Goal: Transaction & Acquisition: Purchase product/service

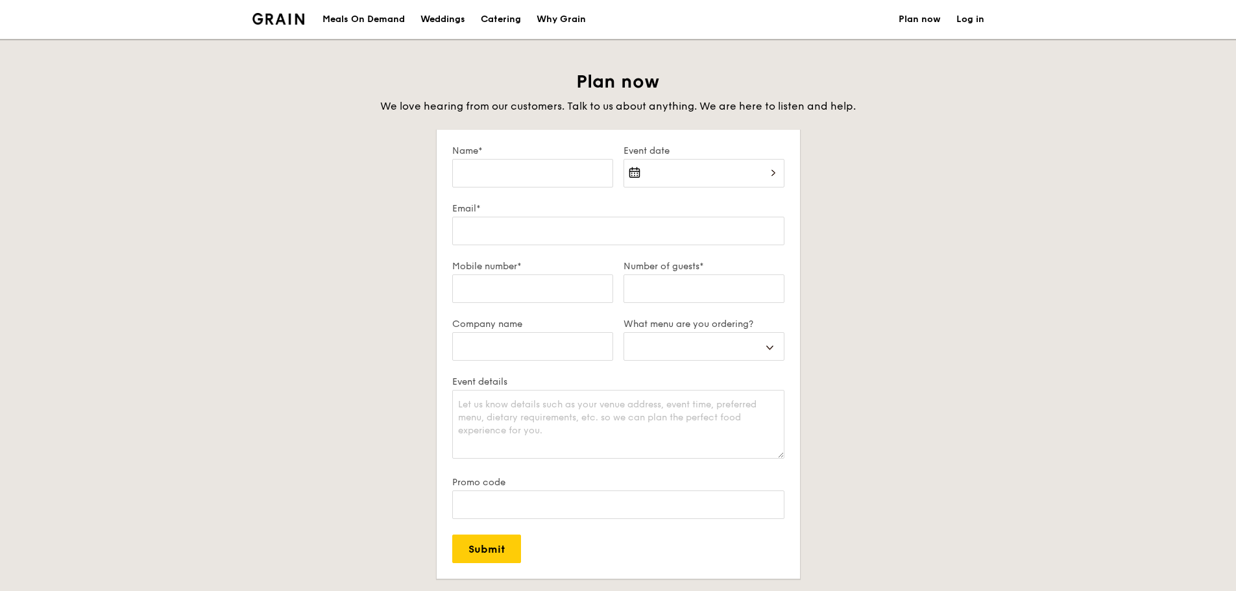
select select
click at [356, 18] on div "Meals On Demand" at bounding box center [364, 19] width 82 height 39
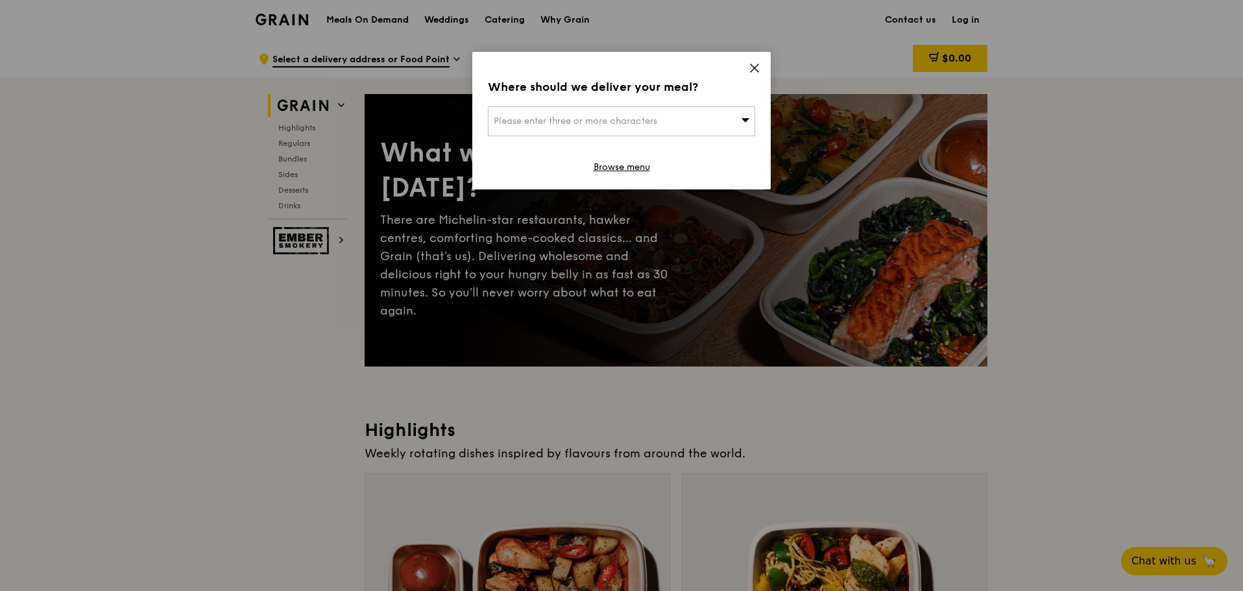
click at [758, 65] on icon at bounding box center [755, 68] width 8 height 8
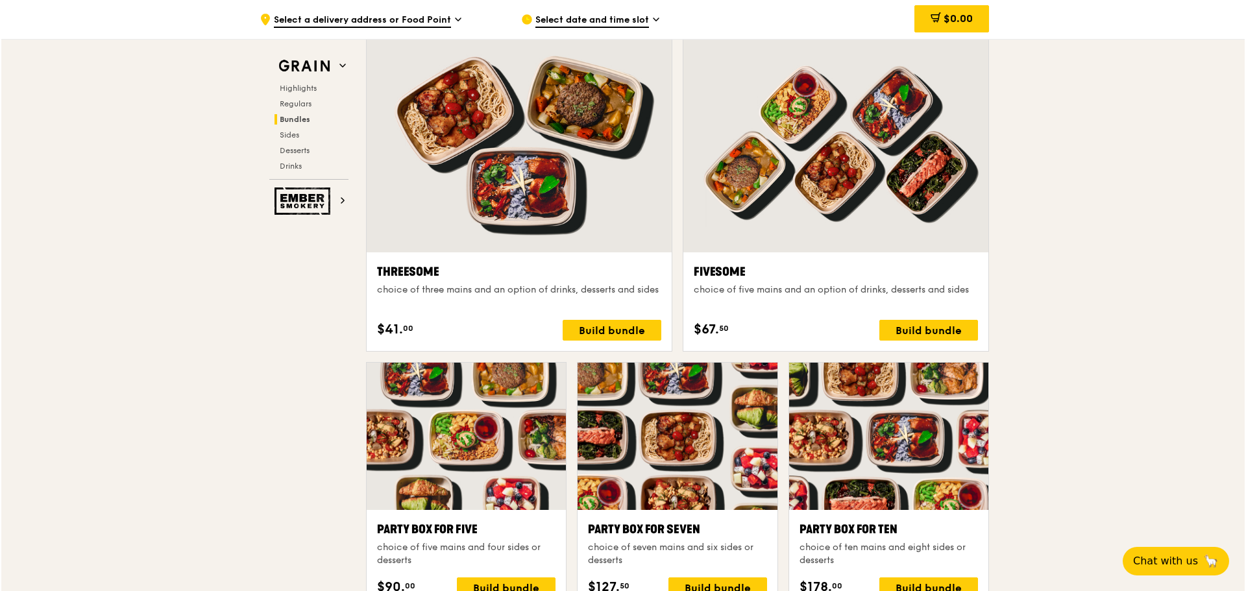
scroll to position [2336, 0]
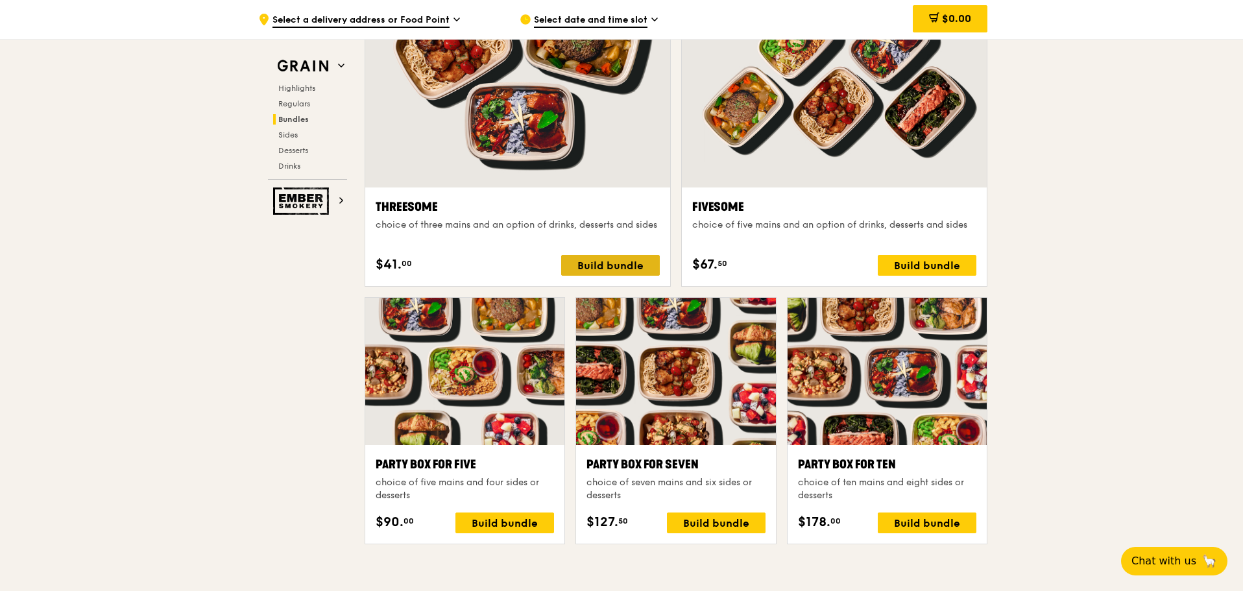
click at [644, 266] on div "Build bundle" at bounding box center [610, 265] width 99 height 21
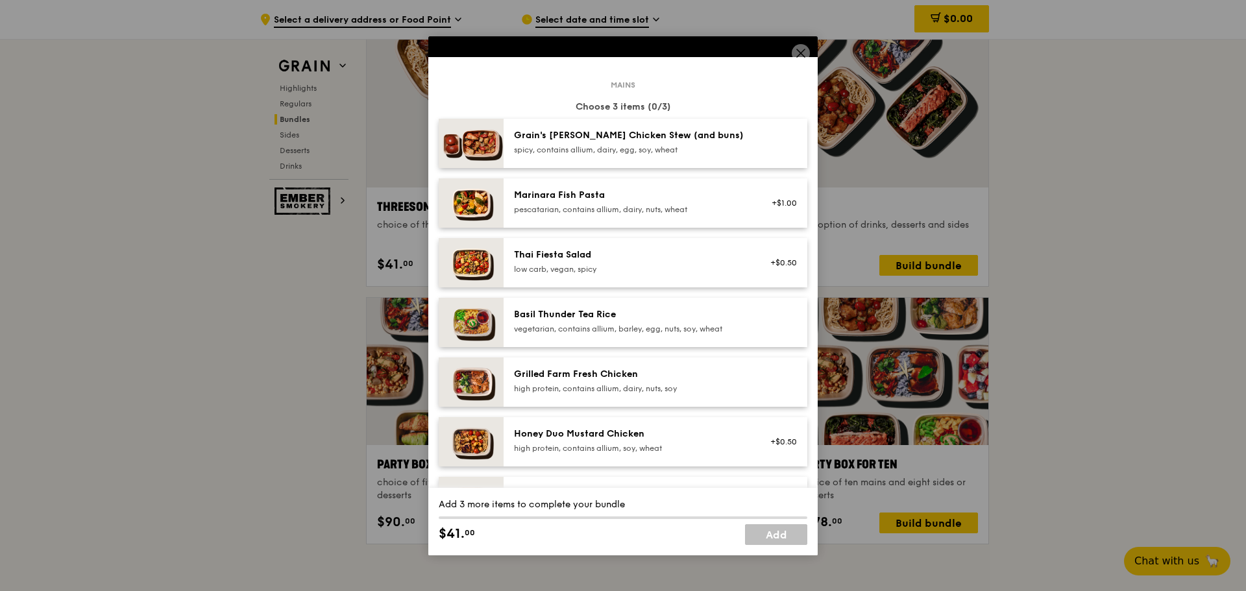
scroll to position [65, 0]
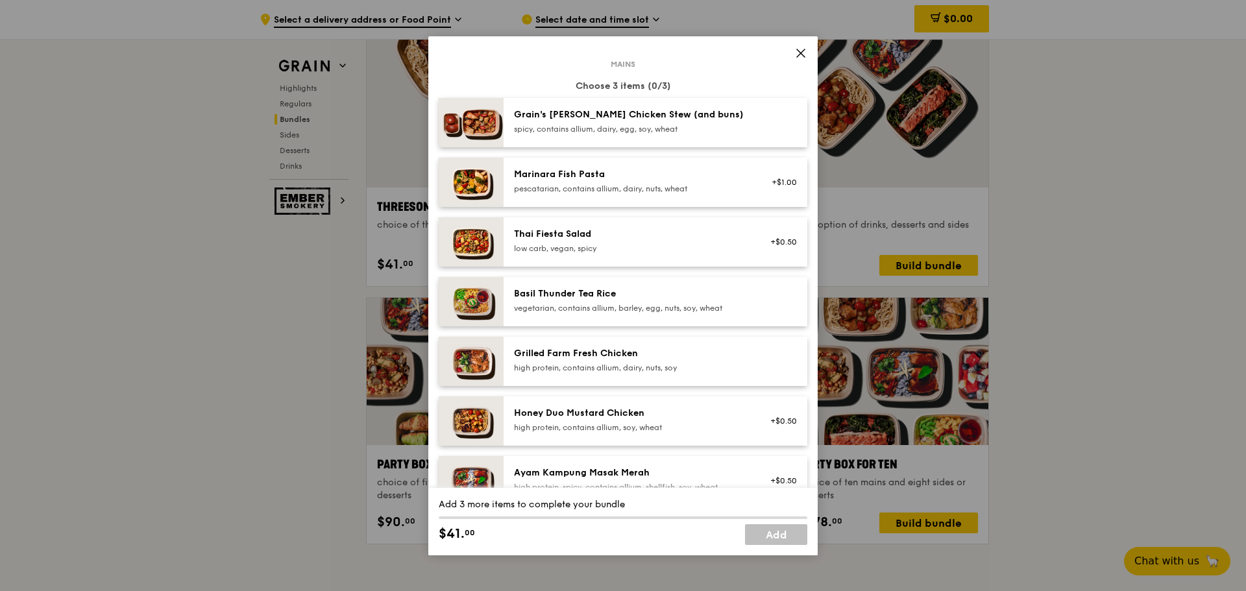
click at [552, 123] on div "Grain's [PERSON_NAME] Chicken Stew (and buns) spicy, contains allium, dairy, eg…" at bounding box center [630, 121] width 233 height 26
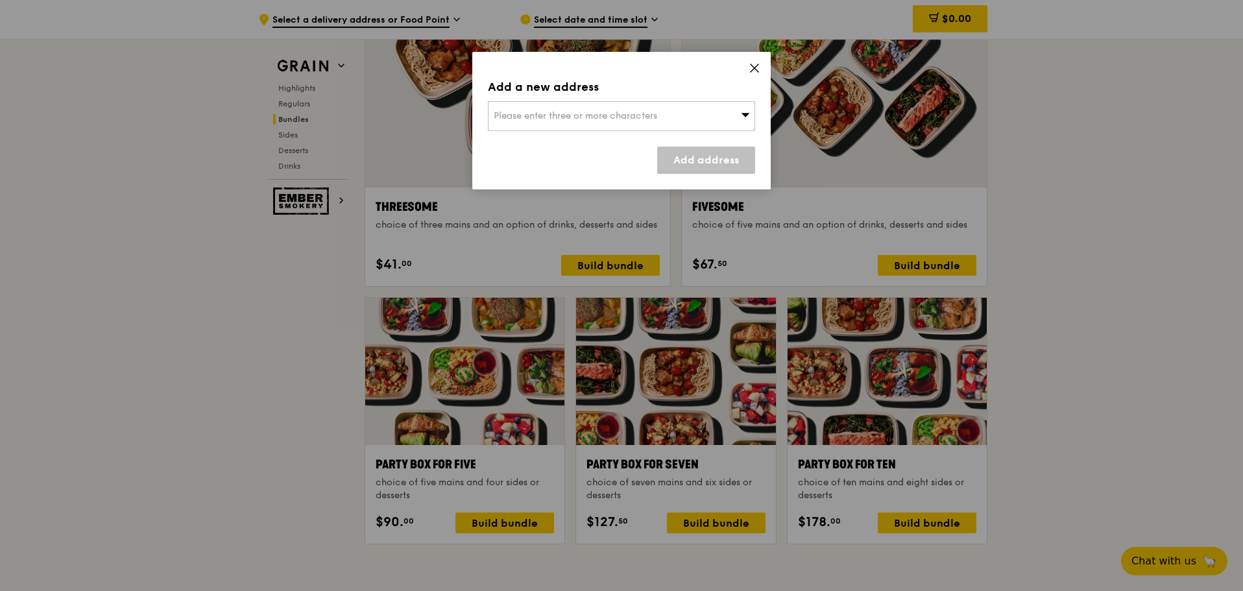
click at [643, 132] on div "Add a new address Please enter three or more characters Add address" at bounding box center [621, 121] width 299 height 138
click at [642, 116] on span "Please enter three or more characters" at bounding box center [576, 115] width 164 height 11
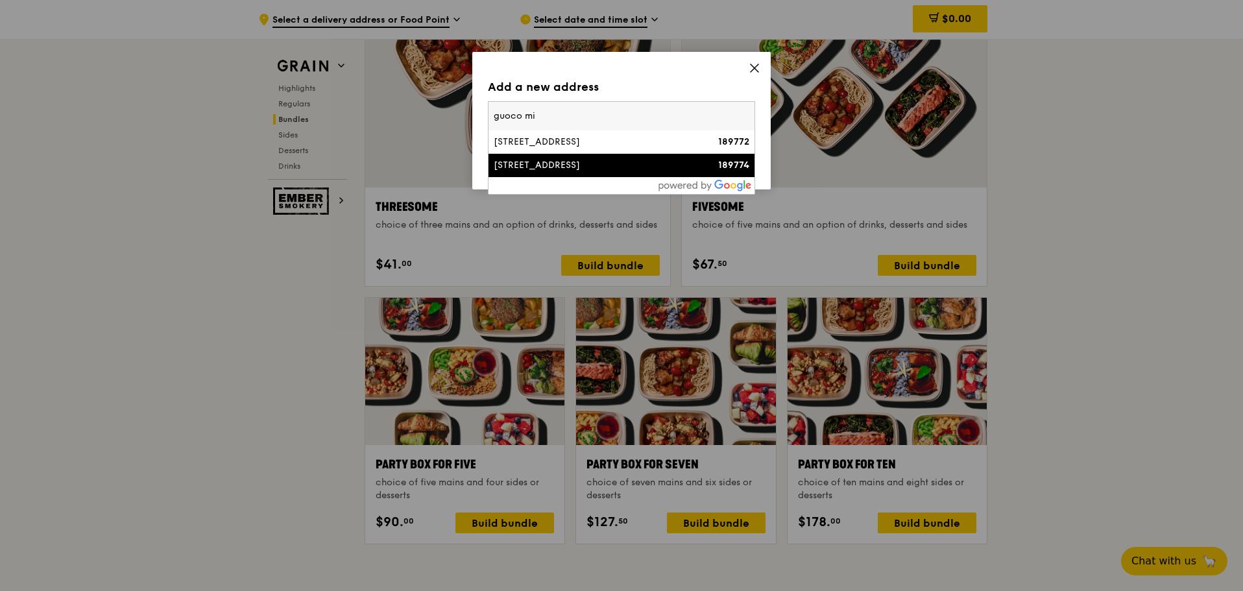
type input "guoco mi"
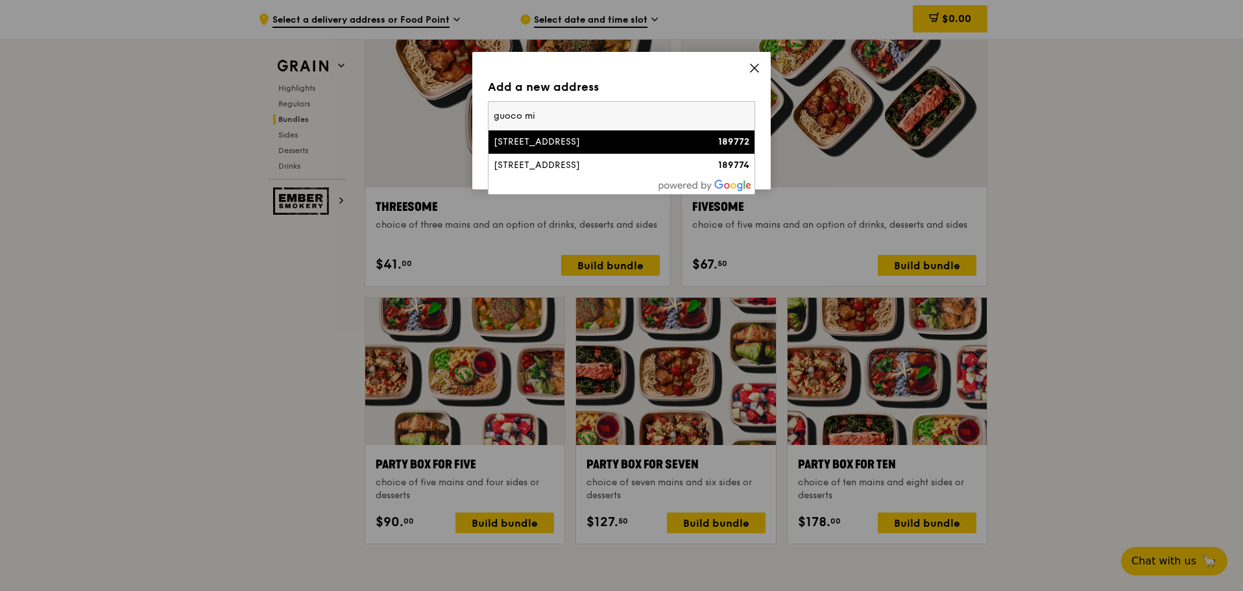
drag, startPoint x: 547, startPoint y: 112, endPoint x: 409, endPoint y: 103, distance: 138.5
click at [409, 103] on div "Add a new address Please enter three or more characters guoco mi [STREET_ADDRES…" at bounding box center [621, 295] width 1243 height 591
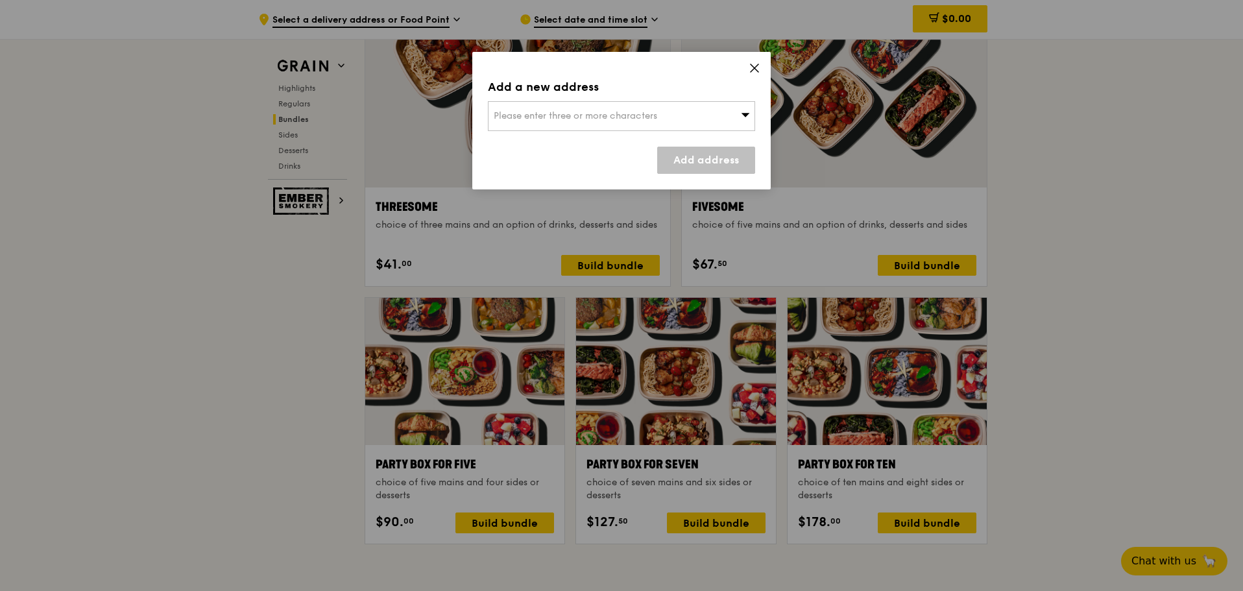
click at [627, 119] on span "Please enter three or more characters" at bounding box center [576, 115] width 164 height 11
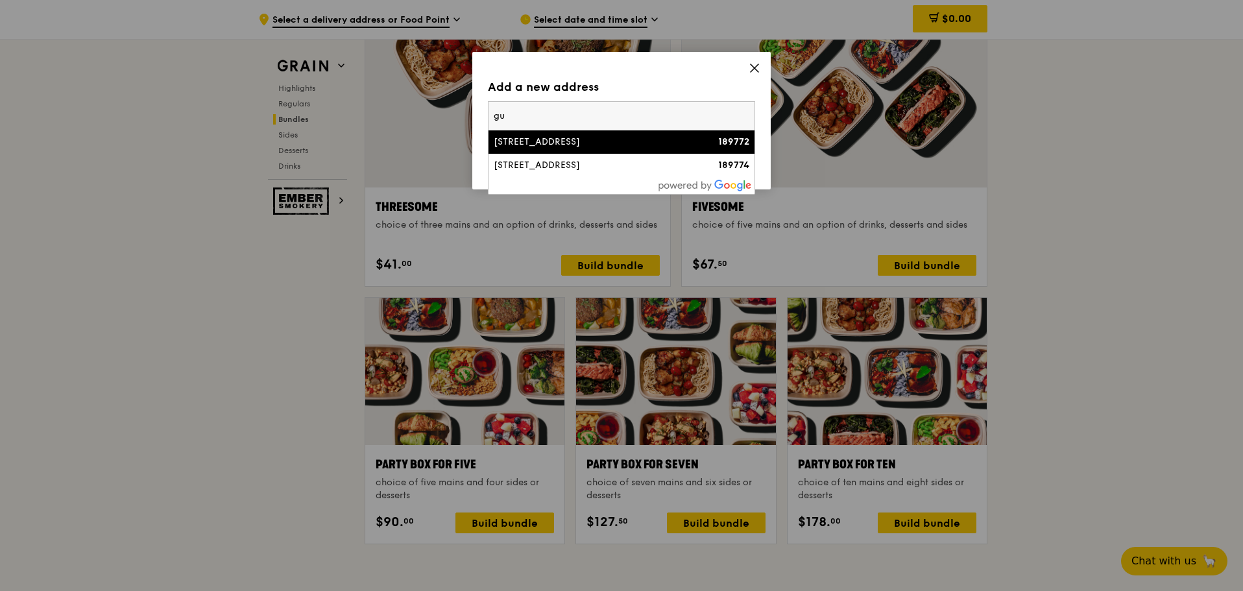
type input "g"
type input "189773"
click at [558, 143] on div "[STREET_ADDRESS]" at bounding box center [590, 142] width 192 height 13
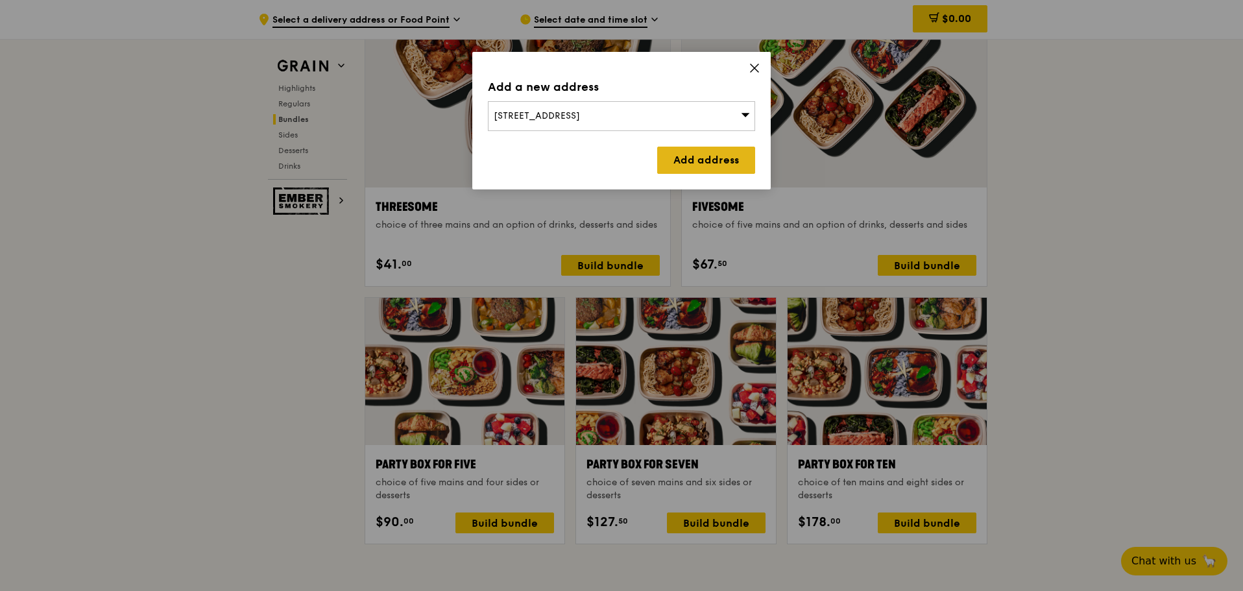
click at [705, 162] on link "Add address" at bounding box center [706, 160] width 98 height 27
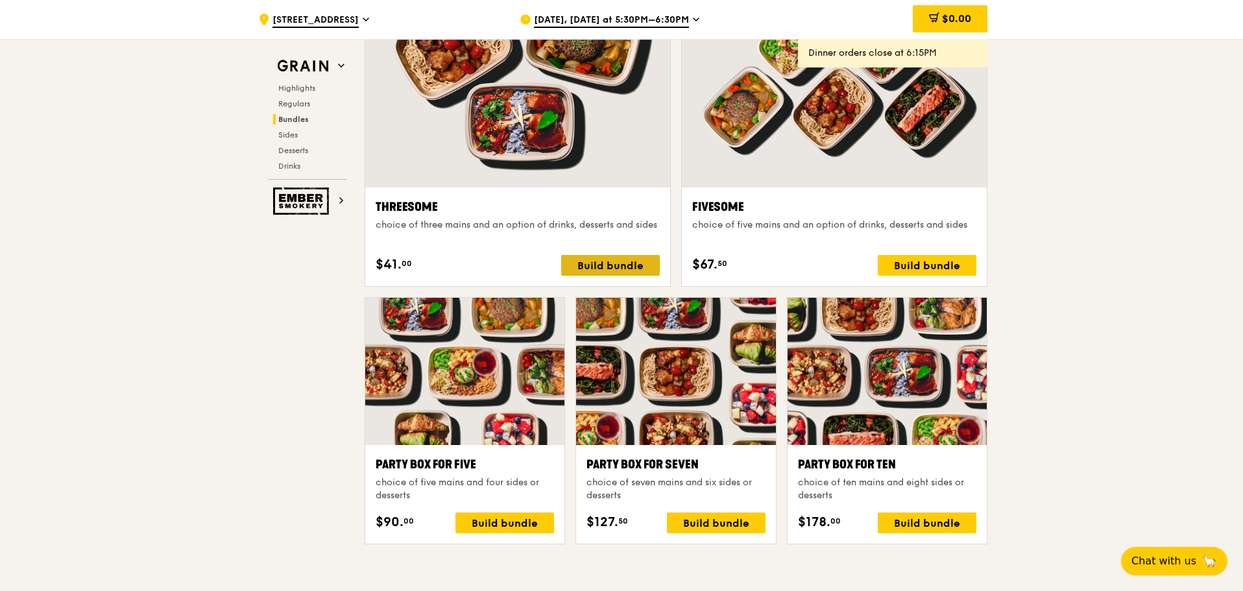
click at [629, 269] on div "Build bundle" at bounding box center [610, 265] width 99 height 21
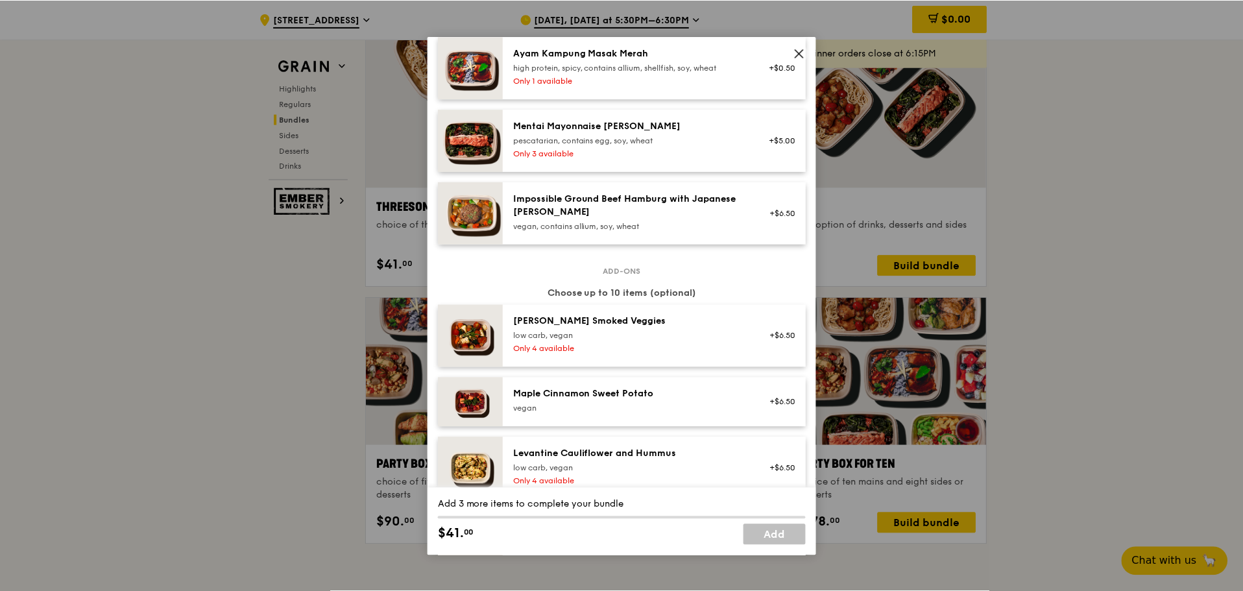
scroll to position [519, 0]
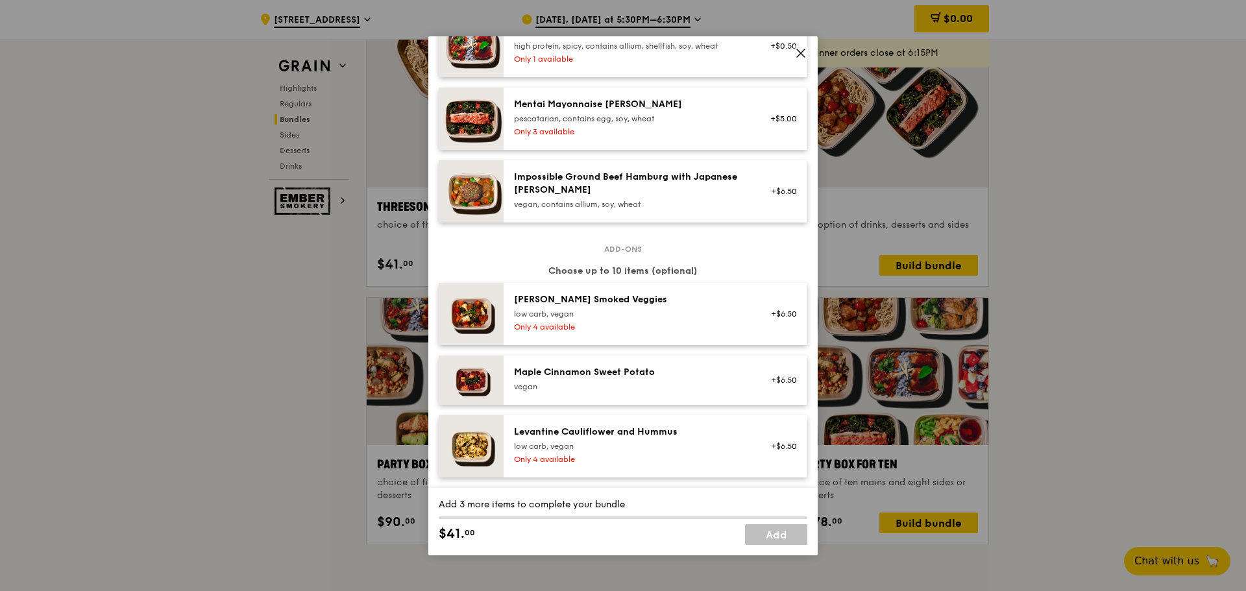
click at [801, 52] on icon at bounding box center [801, 53] width 8 height 8
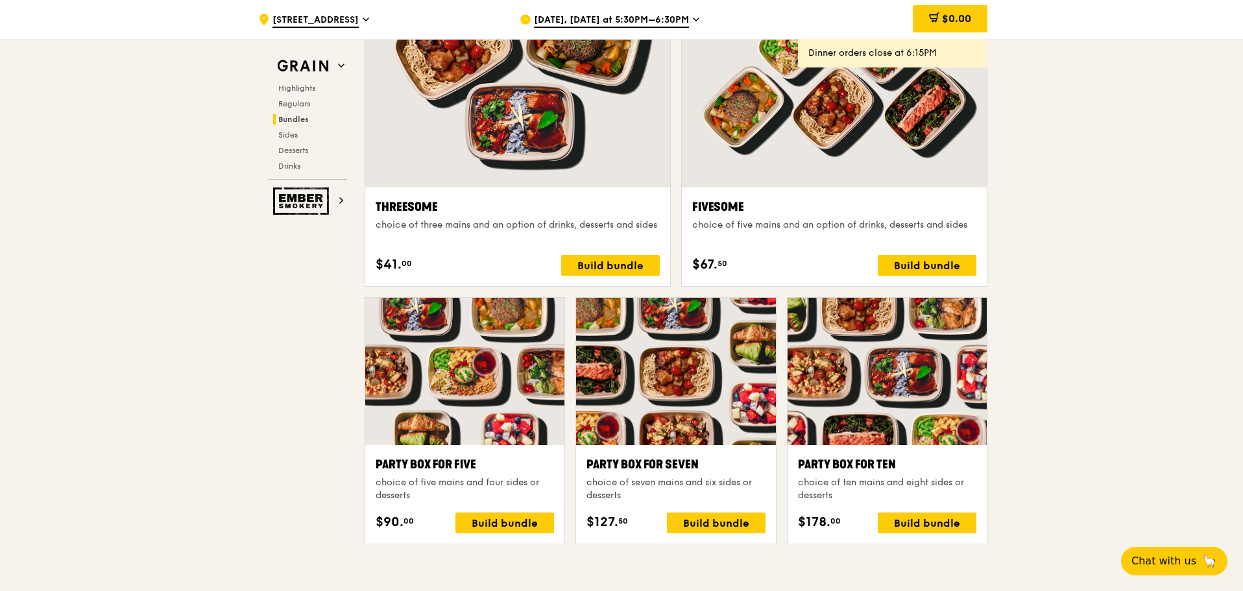
click at [1138, 341] on div ".cls-1 { fill: none; stroke: #fff; stroke-linecap: round; stroke-linejoin: roun…" at bounding box center [621, 443] width 1243 height 5480
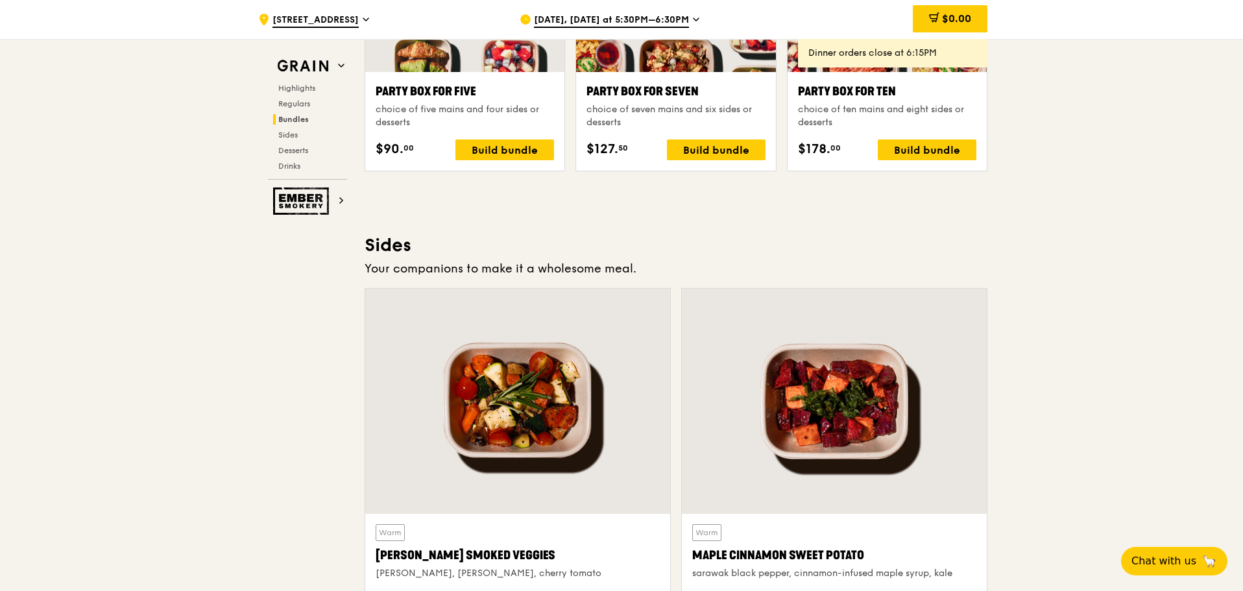
scroll to position [2596, 0]
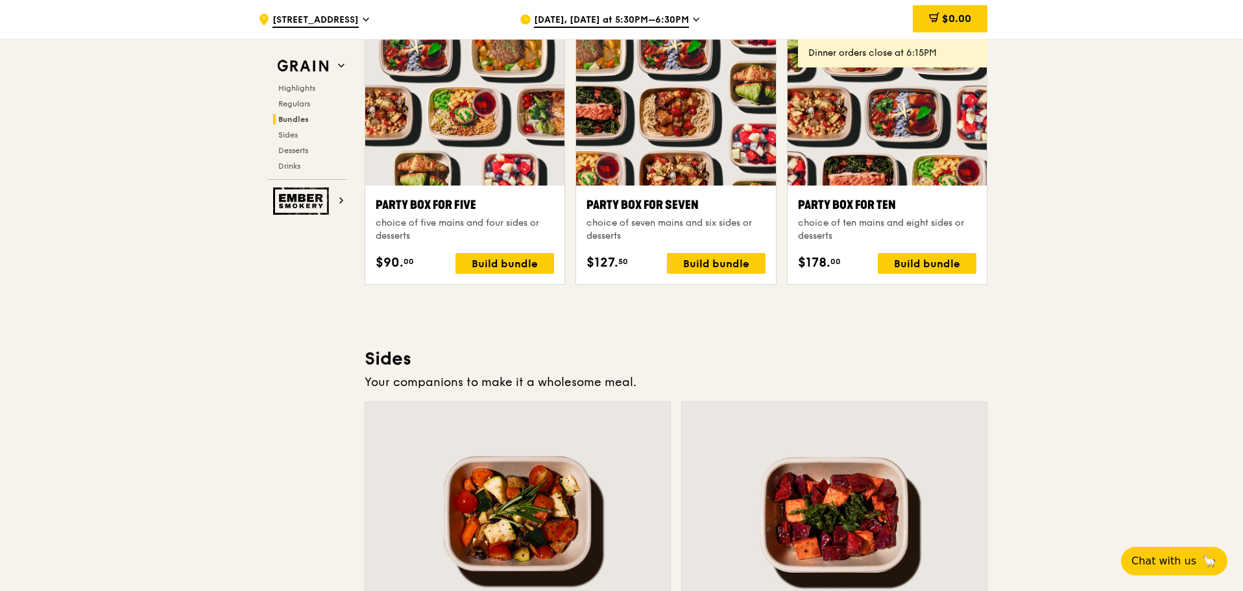
click at [294, 117] on span "Bundles" at bounding box center [293, 119] width 31 height 9
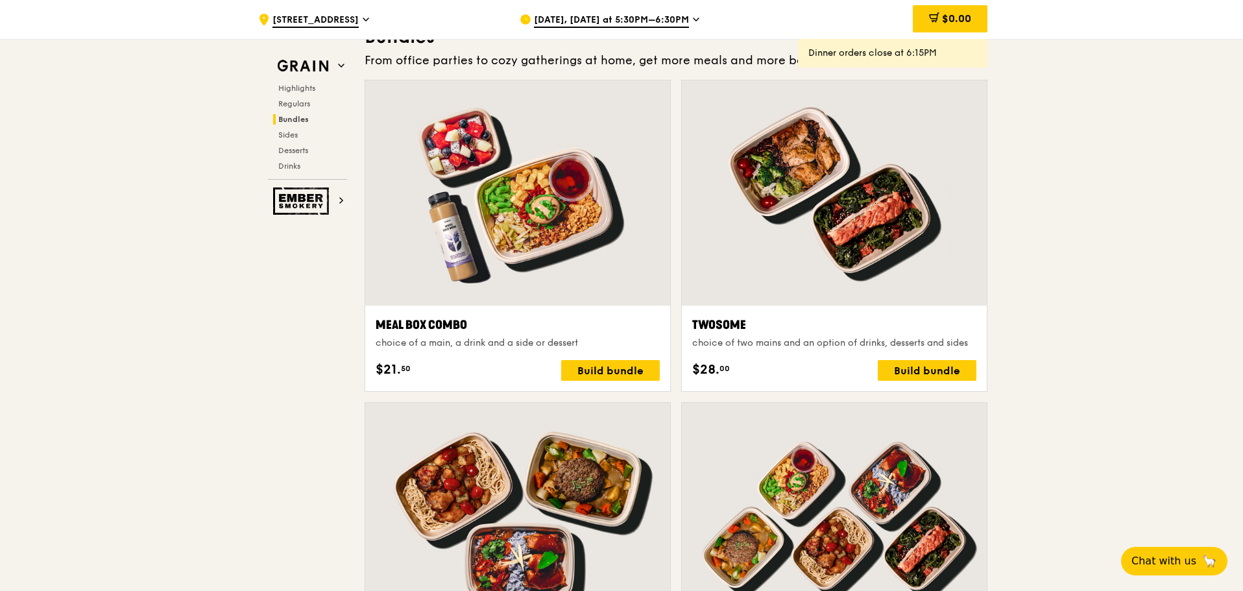
scroll to position [1869, 0]
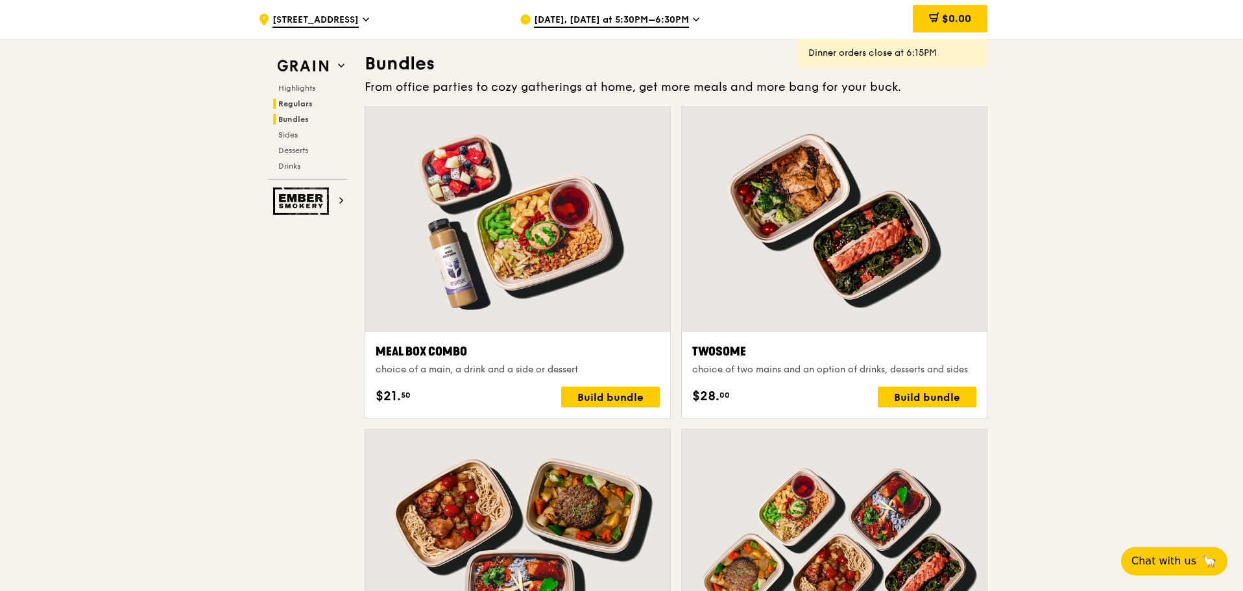
click at [306, 103] on span "Regulars" at bounding box center [295, 103] width 34 height 9
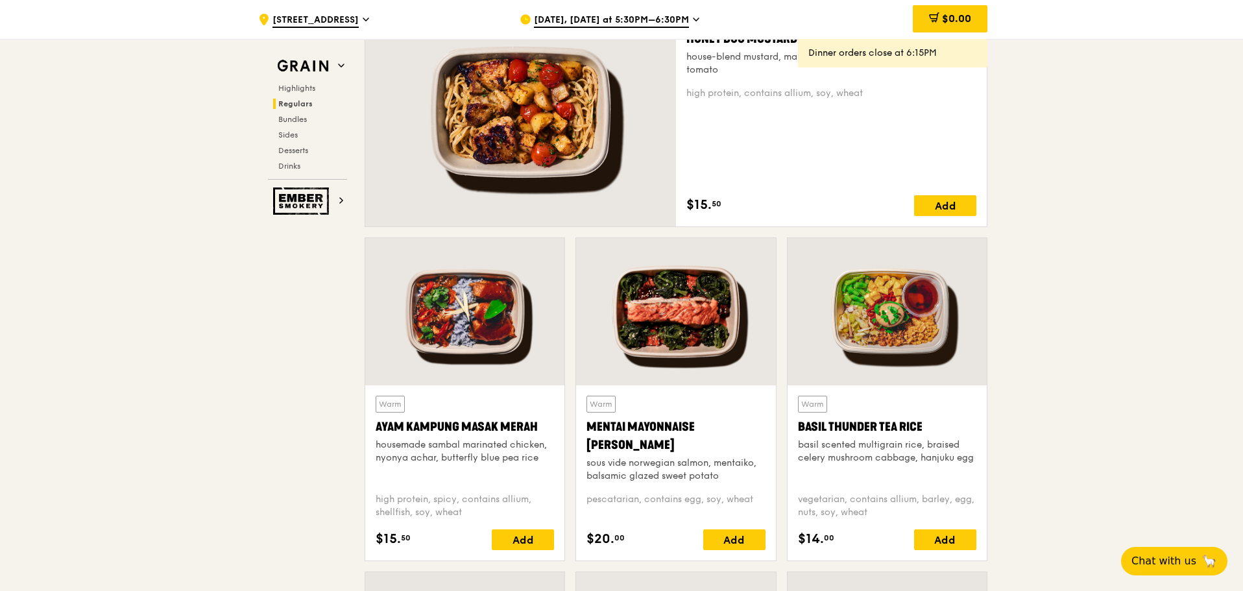
scroll to position [983, 0]
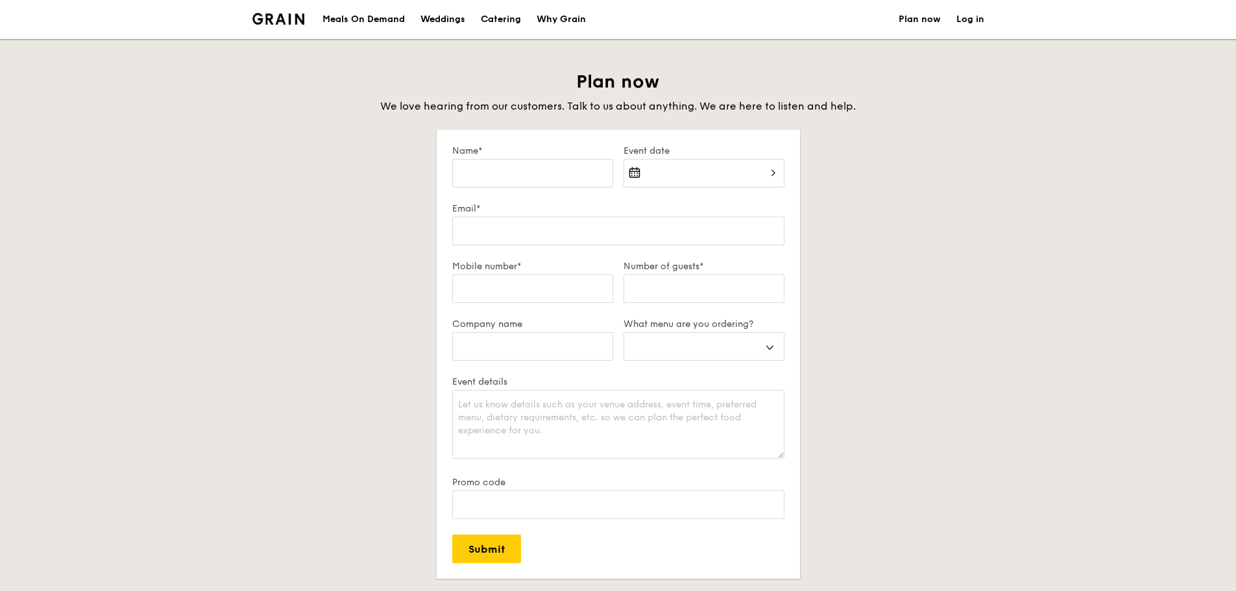
select select
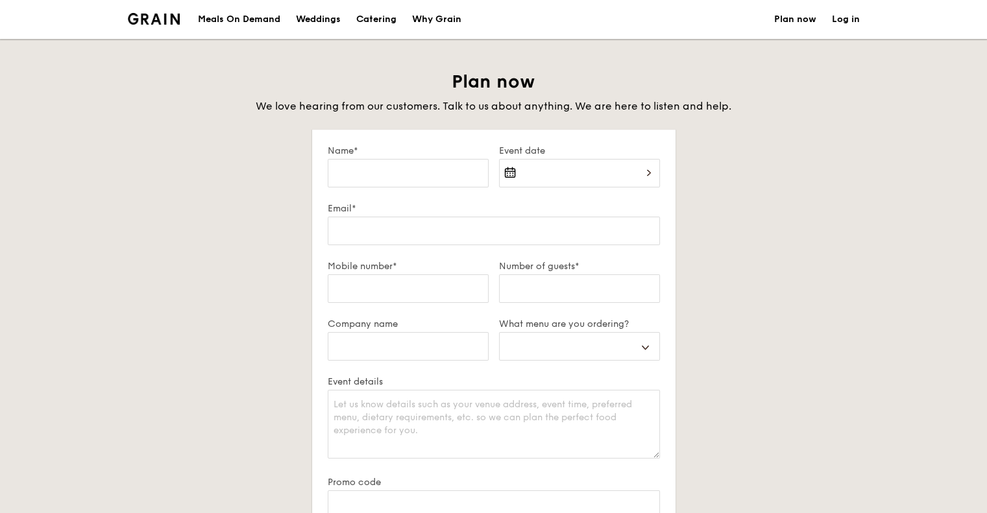
click at [275, 19] on div "Meals On Demand" at bounding box center [239, 19] width 82 height 39
